Goal: Information Seeking & Learning: Learn about a topic

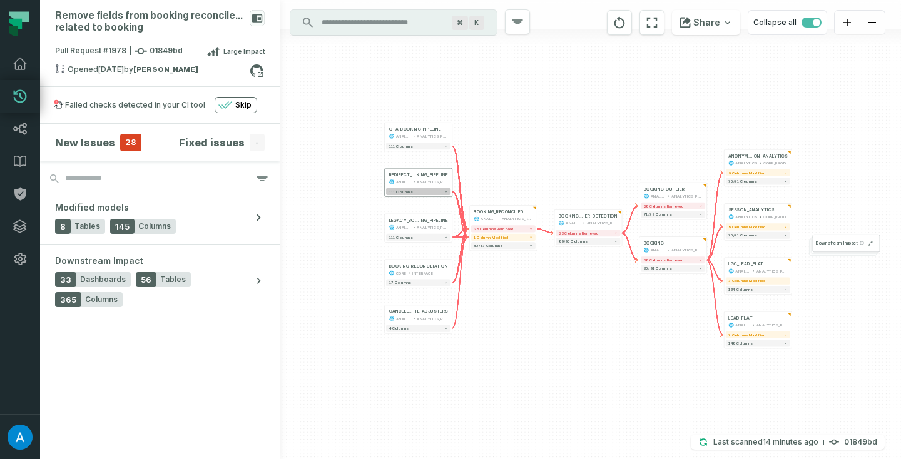
drag, startPoint x: 354, startPoint y: 195, endPoint x: 428, endPoint y: 193, distance: 74.5
click at [428, 193] on button "111 columns" at bounding box center [418, 191] width 64 height 7
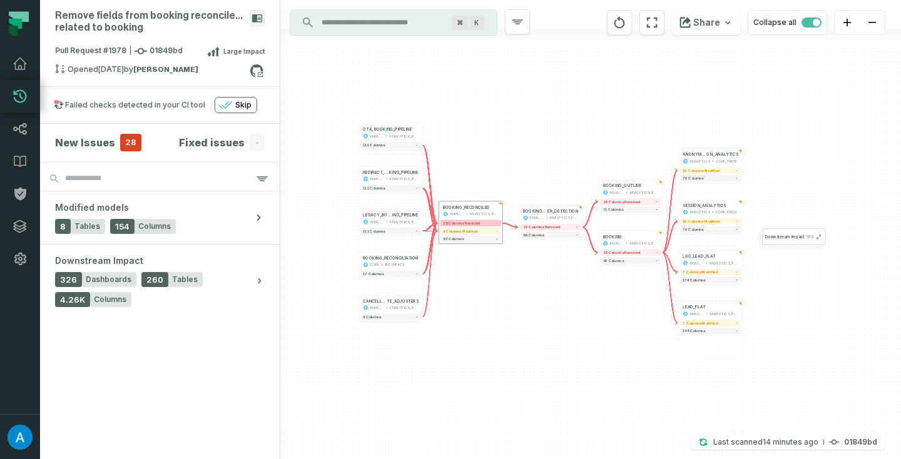
click at [480, 220] on button "29 columns removed" at bounding box center [471, 223] width 61 height 7
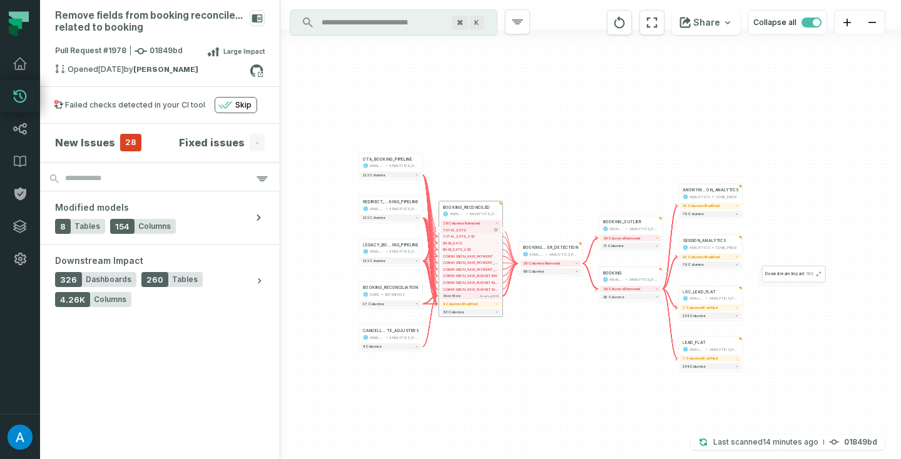
click at [469, 228] on span "TOTAL_RATE" at bounding box center [471, 229] width 56 height 5
click at [468, 234] on span "TOTAL_RATE_USD" at bounding box center [471, 236] width 56 height 5
click at [469, 305] on span "4 columns modified" at bounding box center [460, 304] width 34 height 4
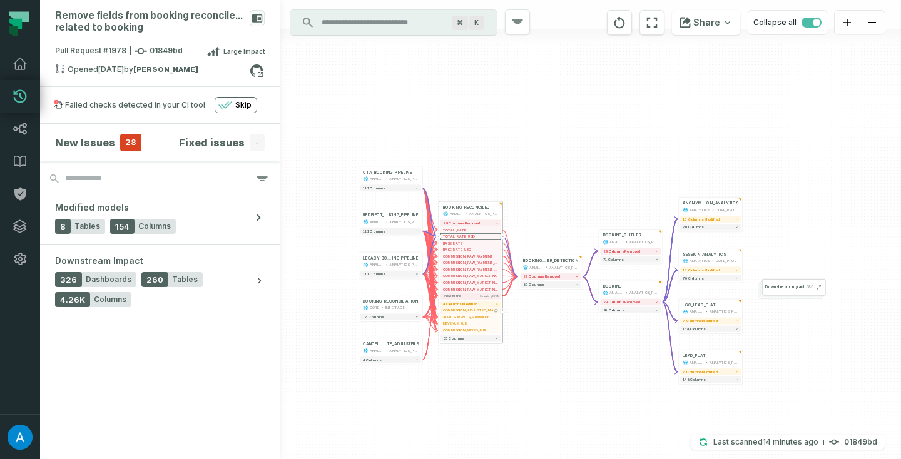
click at [477, 311] on span "COMMISSION_ADJUSTED_MARKETING_EUR" at bounding box center [471, 311] width 56 height 5
click at [477, 304] on button "4 columns modified" at bounding box center [471, 304] width 61 height 7
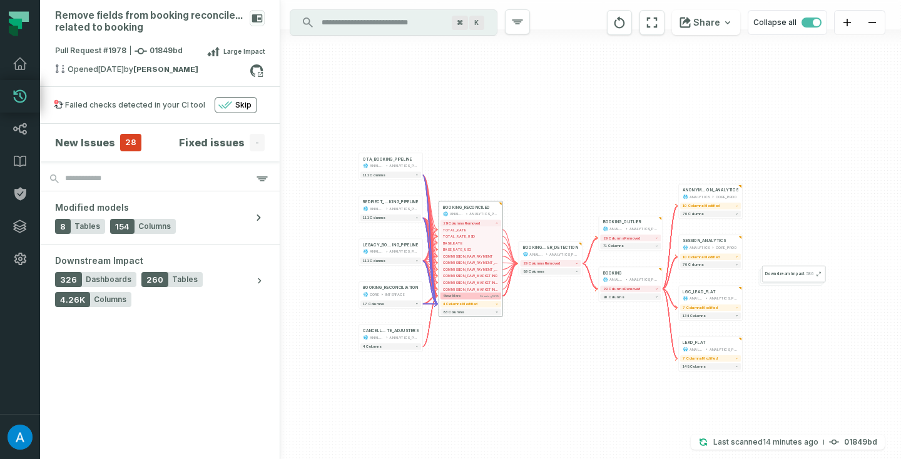
click at [479, 297] on button "Show more Showing 10 / 29" at bounding box center [471, 296] width 61 height 7
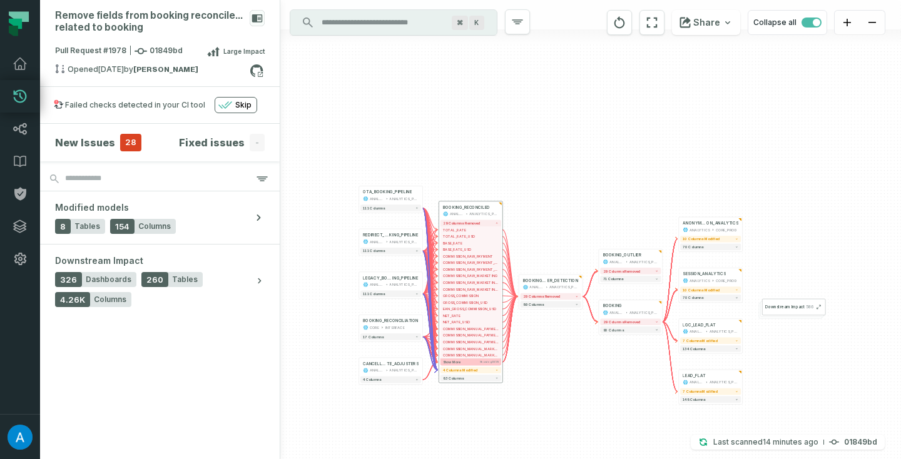
click at [473, 359] on button "Show more Showing 20 / 29" at bounding box center [471, 362] width 61 height 7
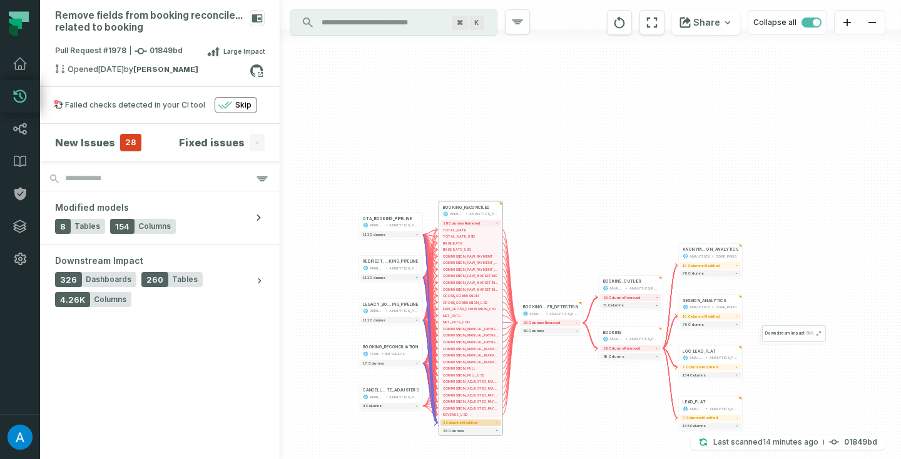
click at [471, 419] on button "4 columns modified" at bounding box center [471, 422] width 61 height 7
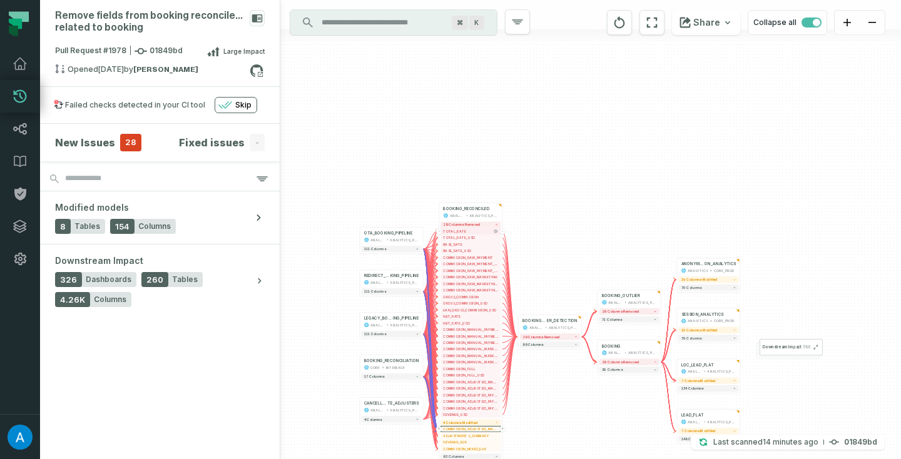
click at [469, 229] on span "TOTAL_RATE" at bounding box center [470, 231] width 55 height 5
click at [467, 237] on span "TOTAL_RATE_USD" at bounding box center [470, 237] width 55 height 5
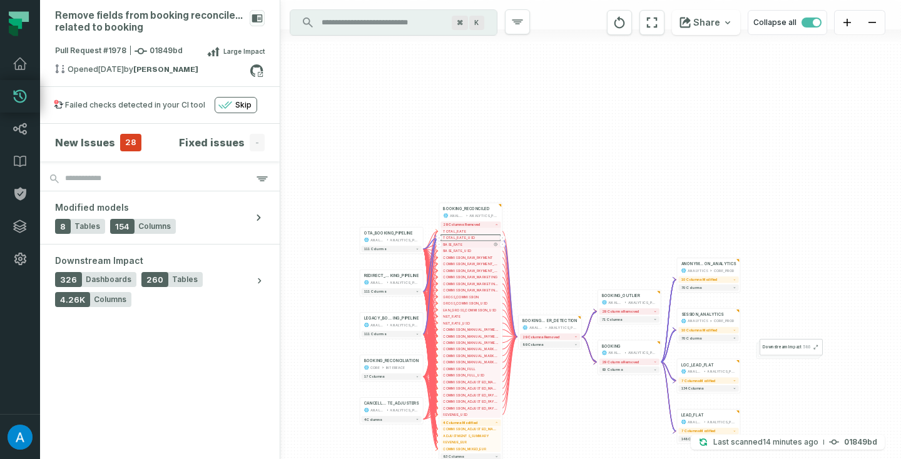
click at [467, 245] on span "BASE_RATE" at bounding box center [470, 244] width 55 height 5
click at [468, 250] on span "BASE_RATE_USD" at bounding box center [470, 251] width 55 height 5
click at [468, 256] on span "COMMISSION_RAW_PAYMENT" at bounding box center [470, 257] width 55 height 5
click at [468, 262] on span "COMMISSION_RAW_PAYMENT_EUR" at bounding box center [470, 264] width 55 height 5
click at [468, 271] on span "COMMISSION_RAW_PAYMENT_USD" at bounding box center [470, 271] width 55 height 5
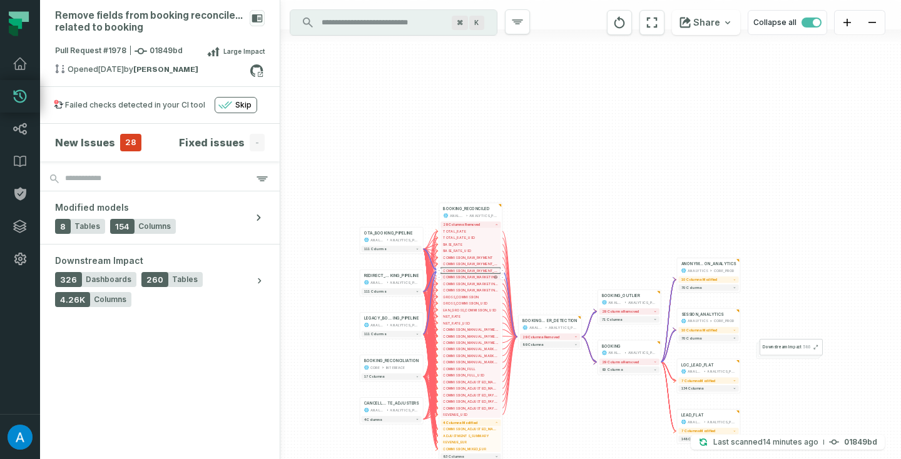
click at [468, 277] on span "COMMISSION_RAW_MARKETING" at bounding box center [470, 277] width 55 height 5
click at [468, 287] on button "COMMISSION_RAW_MARKETING_USD" at bounding box center [471, 290] width 60 height 6
click at [467, 284] on span "COMMISSION_RAW_MARKETING_EUR" at bounding box center [470, 284] width 55 height 5
click at [466, 292] on span "COMMISSION_RAW_MARKETING_USD" at bounding box center [470, 290] width 55 height 5
click at [464, 299] on span "GROSS_COMMISSION" at bounding box center [470, 297] width 55 height 5
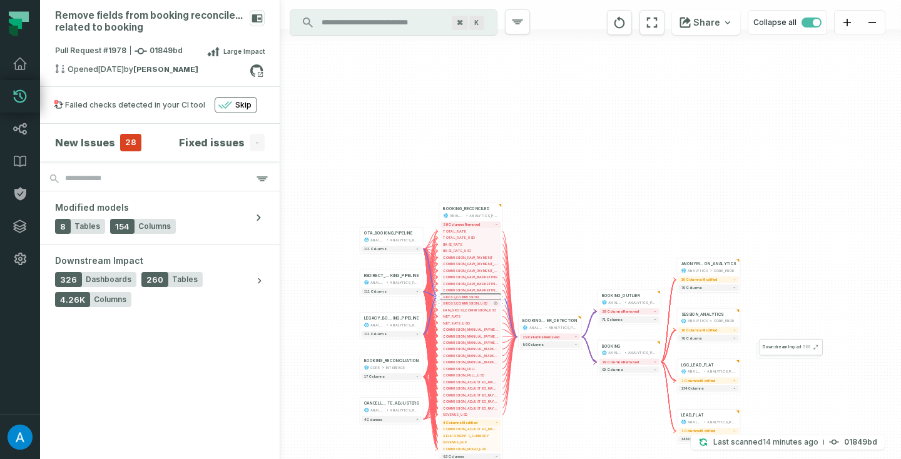
click at [464, 305] on span "GROSS_COMMISSION_USD" at bounding box center [470, 303] width 55 height 5
click at [464, 316] on span "NET_RATE" at bounding box center [470, 316] width 55 height 5
click at [463, 323] on span "NET_RATE_USD" at bounding box center [470, 323] width 55 height 5
click at [463, 329] on span "COMMISSION_MANUAL_PAYMENT" at bounding box center [470, 329] width 55 height 5
click at [483, 334] on span "COMMISSION_MANUAL_PAYMENT_EUR" at bounding box center [470, 336] width 55 height 5
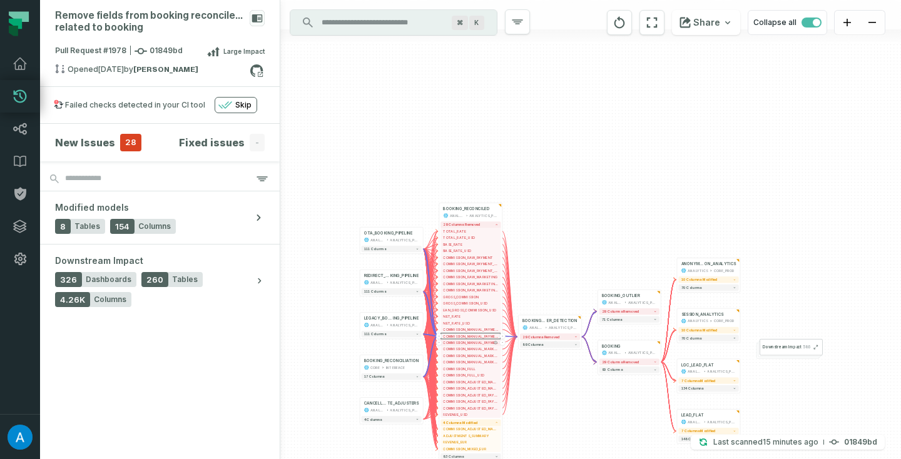
click at [479, 344] on span "COMMISSION_MANUAL_PAYMENT_USD" at bounding box center [470, 343] width 55 height 5
click at [475, 348] on span "COMMISSION_MANUAL_MARKETING" at bounding box center [470, 349] width 55 height 5
click at [473, 357] on span "COMMISSION_MANUAL_MARKETING_EUR" at bounding box center [470, 356] width 55 height 5
click at [471, 364] on span "COMMISSION_MANUAL_MARKETING_USD" at bounding box center [470, 362] width 55 height 5
click at [467, 369] on span "COMMISSION_FULL" at bounding box center [470, 369] width 55 height 5
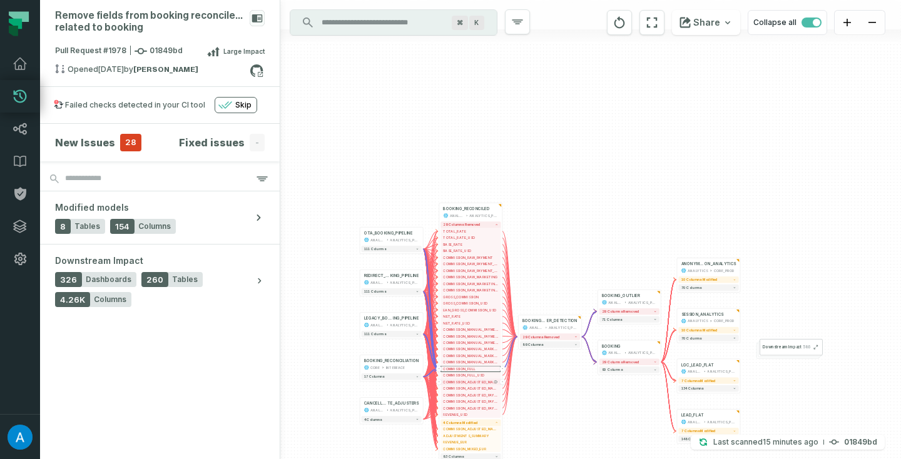
click at [466, 379] on button "COMMISSION_ADJUSTED_MARKETING" at bounding box center [471, 382] width 60 height 6
click at [466, 376] on span "COMMISSION_FULL_USD" at bounding box center [470, 375] width 55 height 5
click at [466, 382] on span "COMMISSION_ADJUSTED_MARKETING" at bounding box center [470, 382] width 55 height 5
click at [466, 389] on span "COMMISSION_ADJUSTED_MARKETING_USD" at bounding box center [470, 388] width 55 height 5
click at [464, 395] on span "COMMISSION_ADJUSTED_PAYMENT" at bounding box center [470, 395] width 55 height 5
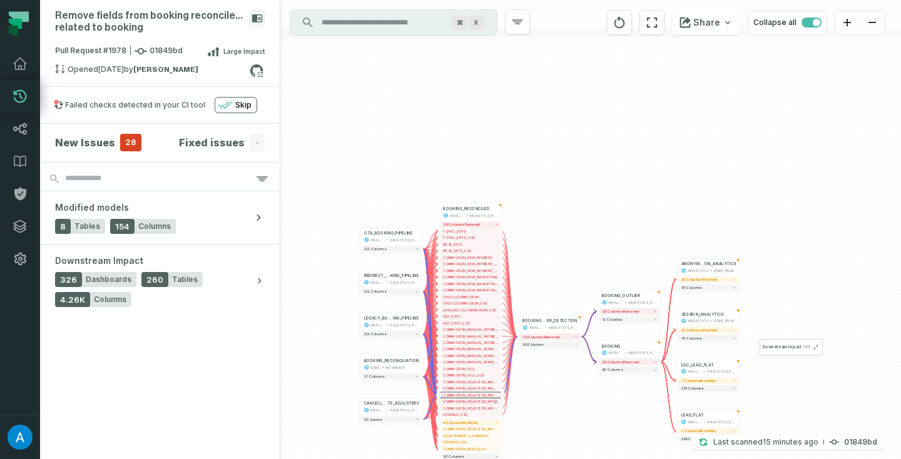
click at [464, 399] on span "COMMISSION_ADJUSTED_PAYMENT_EUR" at bounding box center [470, 401] width 55 height 5
click at [464, 406] on span "COMMISSION_ADJUSTED_PAYMENT_USD" at bounding box center [470, 408] width 55 height 5
click at [464, 413] on span "REVENUE_USD" at bounding box center [470, 415] width 55 height 5
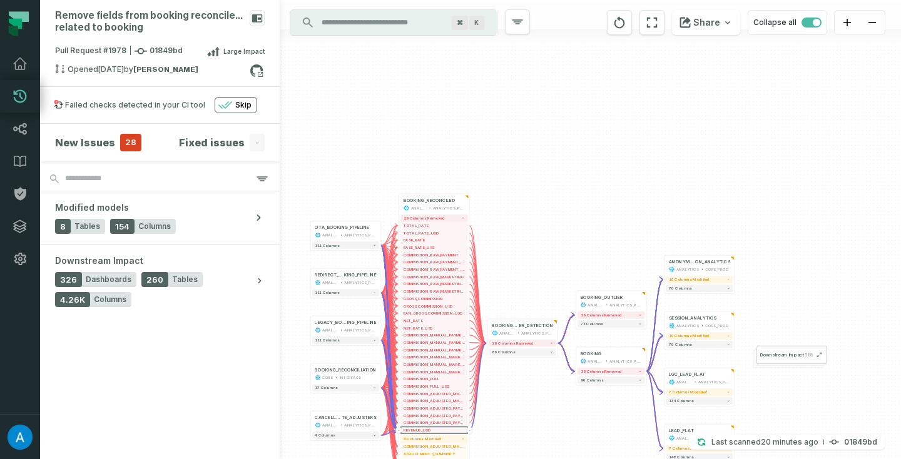
drag, startPoint x: 612, startPoint y: 203, endPoint x: 621, endPoint y: 190, distance: 15.3
click at [621, 191] on div "+ BOOKING_OUTLI ER_DETECTION ANALYTICS ANALYTICS_PROD + 29 columns removed 89 c…" at bounding box center [590, 229] width 621 height 459
click at [356, 370] on div "BOOKING_RECONCILIATION" at bounding box center [345, 370] width 61 height 6
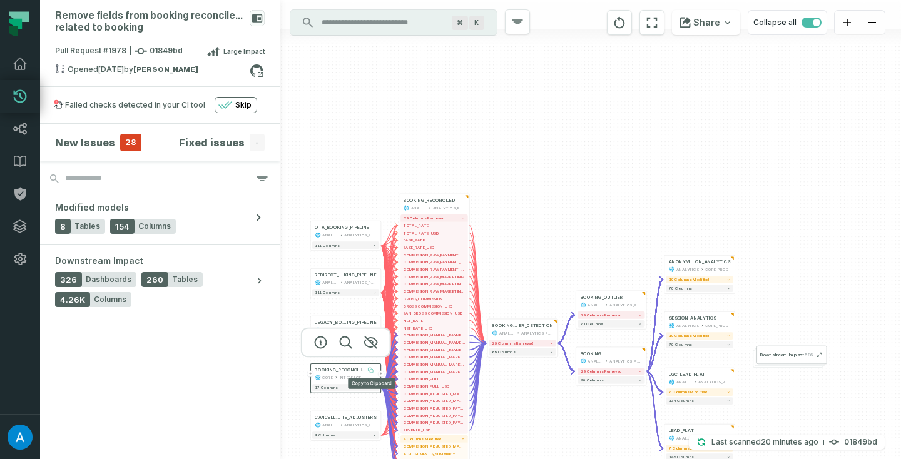
click at [372, 372] on icon at bounding box center [371, 371] width 3 height 3
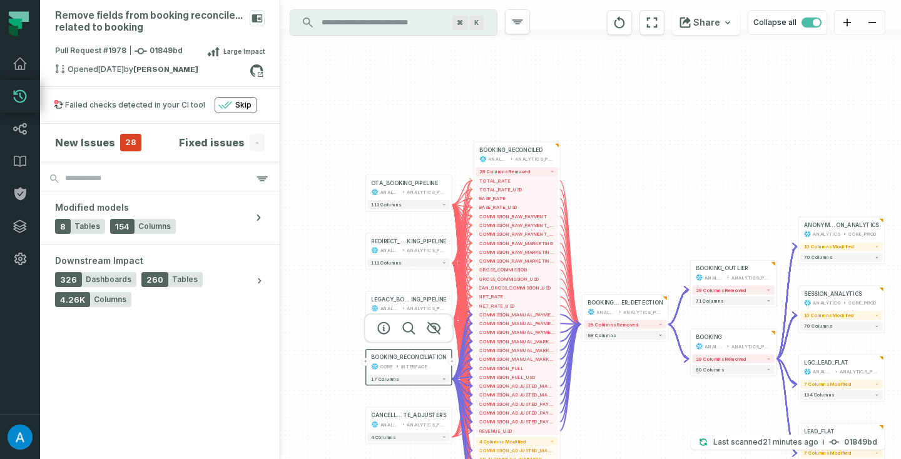
drag, startPoint x: 528, startPoint y: 217, endPoint x: 660, endPoint y: 161, distance: 143.3
click at [660, 161] on div "+ BOOKING_OUTLI ER_DETECTION ANALYTICS ANALYTICS_PROD + 29 columns removed 89 c…" at bounding box center [590, 229] width 621 height 459
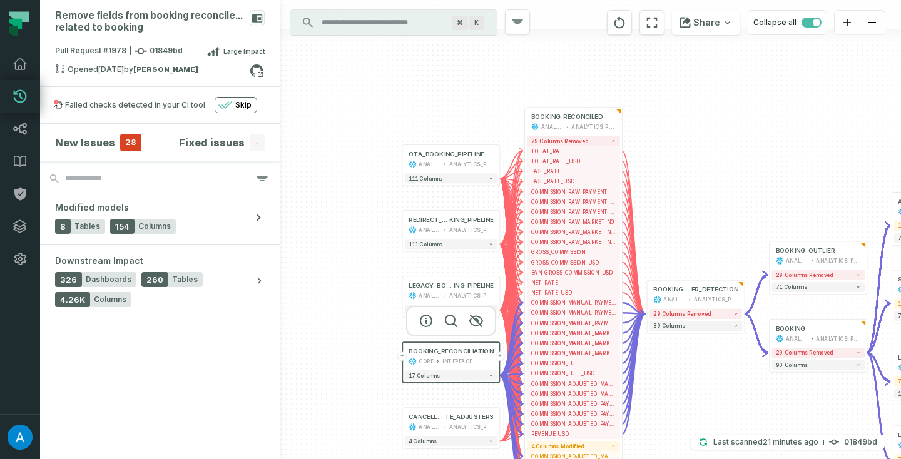
drag, startPoint x: 635, startPoint y: 170, endPoint x: 683, endPoint y: 147, distance: 53.2
click at [683, 147] on div "+ BOOKING_OUTLI ER_DETECTION ANALYTICS ANALYTICS_PROD + 29 columns removed 89 c…" at bounding box center [590, 229] width 621 height 459
